Goal: Participate in discussion

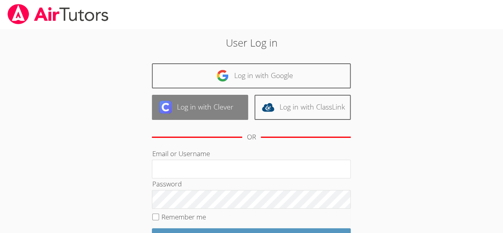
click at [185, 109] on link "Log in with Clever" at bounding box center [200, 107] width 96 height 25
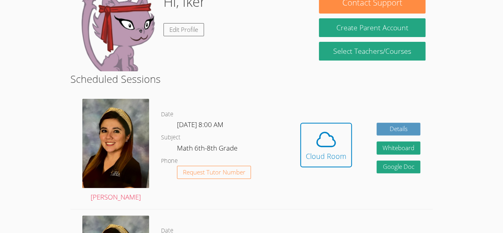
scroll to position [86, 0]
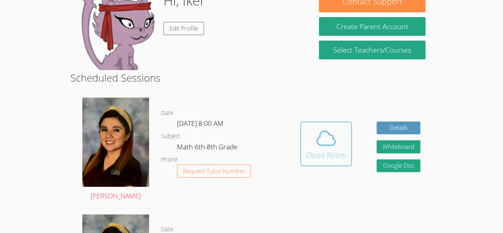
click at [331, 157] on div "Cloud Room" at bounding box center [326, 154] width 41 height 11
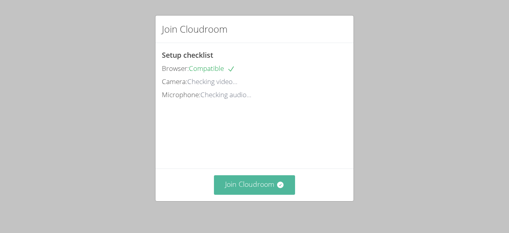
click at [247, 187] on button "Join Cloudroom" at bounding box center [255, 185] width 82 height 20
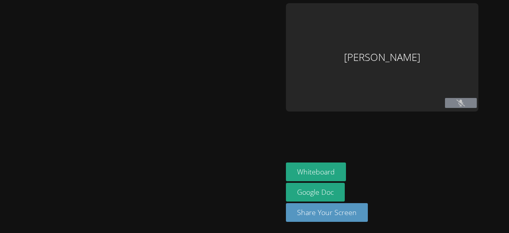
click at [1, 32] on main at bounding box center [141, 116] width 283 height 233
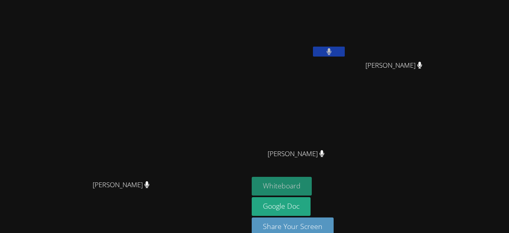
click at [312, 181] on button "Whiteboard" at bounding box center [282, 186] width 60 height 19
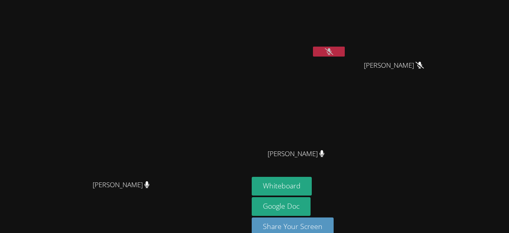
click at [345, 49] on button at bounding box center [329, 52] width 32 height 10
drag, startPoint x: 378, startPoint y: 49, endPoint x: 368, endPoint y: 46, distance: 10.1
drag, startPoint x: 368, startPoint y: 46, endPoint x: 338, endPoint y: 6, distance: 49.4
click at [338, 6] on video at bounding box center [299, 29] width 95 height 53
click at [332, 50] on icon at bounding box center [329, 51] width 5 height 7
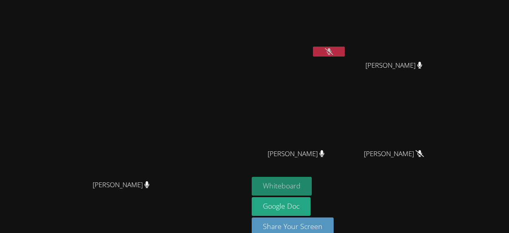
click at [312, 183] on button "Whiteboard" at bounding box center [282, 186] width 60 height 19
click at [347, 45] on video at bounding box center [299, 29] width 95 height 53
click at [345, 50] on button at bounding box center [329, 52] width 32 height 10
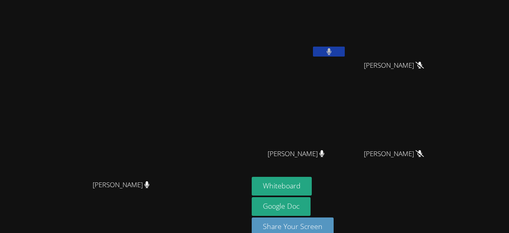
click at [345, 47] on button at bounding box center [329, 52] width 32 height 10
click at [184, 164] on video at bounding box center [124, 107] width 119 height 137
click at [345, 50] on button at bounding box center [329, 52] width 32 height 10
click at [345, 56] on button at bounding box center [329, 52] width 32 height 10
click at [345, 55] on button at bounding box center [329, 52] width 32 height 10
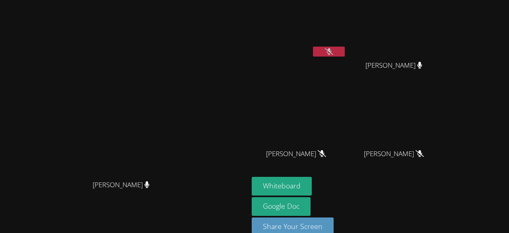
click at [345, 48] on button at bounding box center [329, 52] width 32 height 10
click at [345, 52] on button at bounding box center [329, 52] width 32 height 10
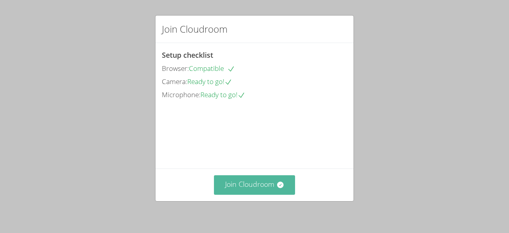
click at [248, 188] on button "Join Cloudroom" at bounding box center [255, 185] width 82 height 20
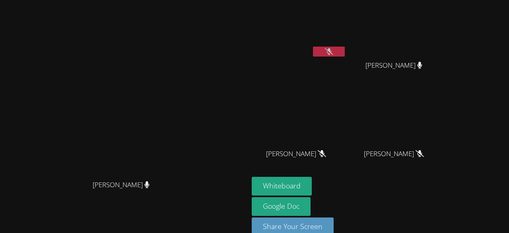
click at [345, 51] on button at bounding box center [329, 52] width 32 height 10
click at [345, 50] on button at bounding box center [329, 52] width 32 height 10
click at [345, 48] on button at bounding box center [329, 52] width 32 height 10
click at [334, 50] on icon at bounding box center [329, 51] width 8 height 7
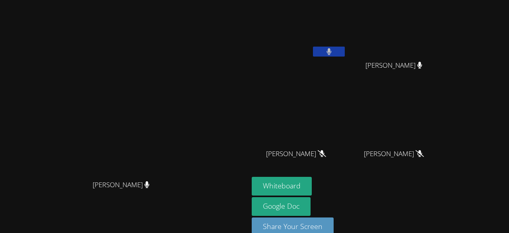
click at [345, 50] on button at bounding box center [329, 52] width 32 height 10
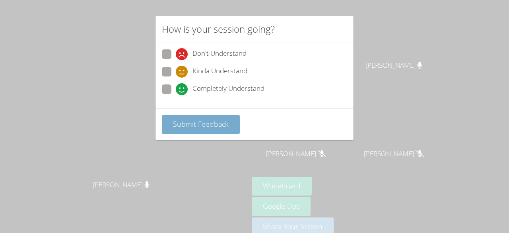
click at [211, 121] on span "Submit Feedback" at bounding box center [201, 124] width 56 height 10
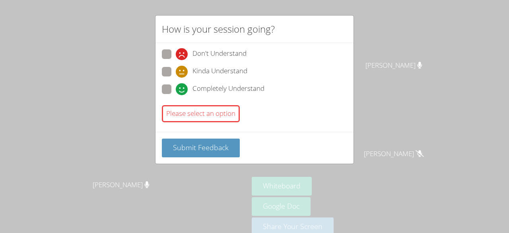
click at [234, 88] on span "Completely Understand" at bounding box center [229, 89] width 72 height 12
click at [183, 88] on input "Completely Understand" at bounding box center [179, 87] width 7 height 7
radio input "true"
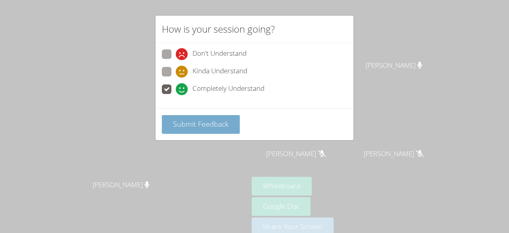
click at [217, 120] on span "Submit Feedback" at bounding box center [201, 124] width 56 height 10
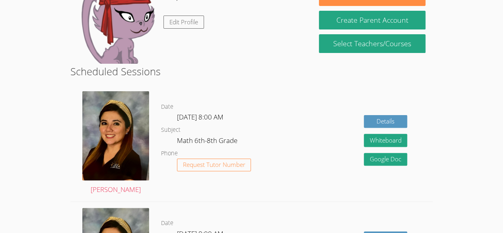
scroll to position [66, 0]
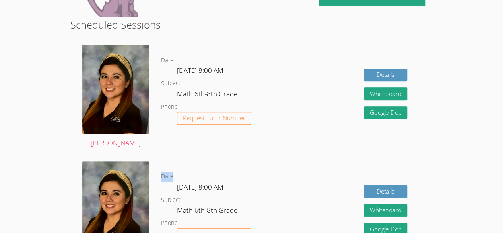
scroll to position [112, 0]
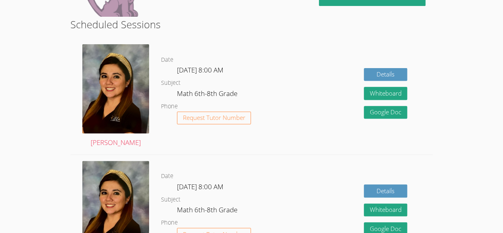
click at [290, 188] on div "Details Whiteboard Hidden Google Doc" at bounding box center [360, 213] width 145 height 116
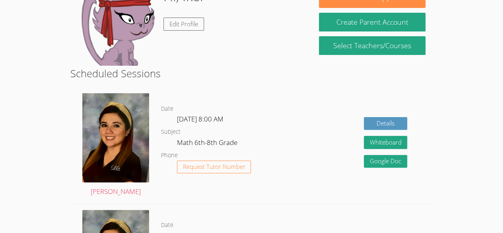
scroll to position [60, 0]
